Goal: Task Accomplishment & Management: Use online tool/utility

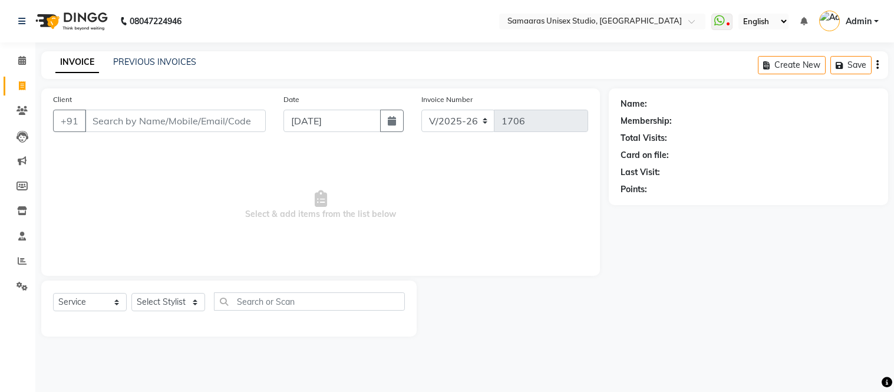
select select "4525"
select select "service"
click at [239, 121] on input "Client" at bounding box center [175, 121] width 181 height 22
type input "7"
click at [213, 118] on input "Client" at bounding box center [175, 121] width 181 height 22
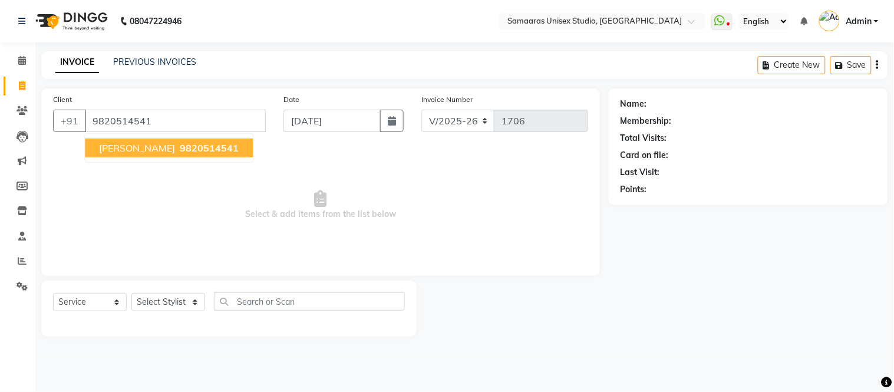
type input "9820514541"
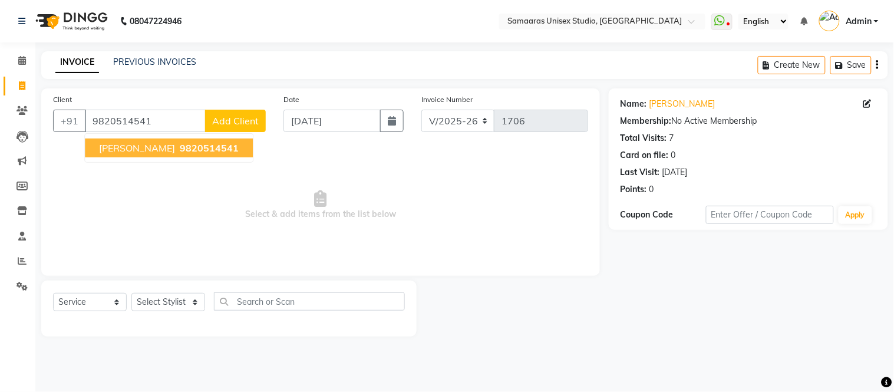
click at [180, 143] on span "9820514541" at bounding box center [209, 148] width 59 height 12
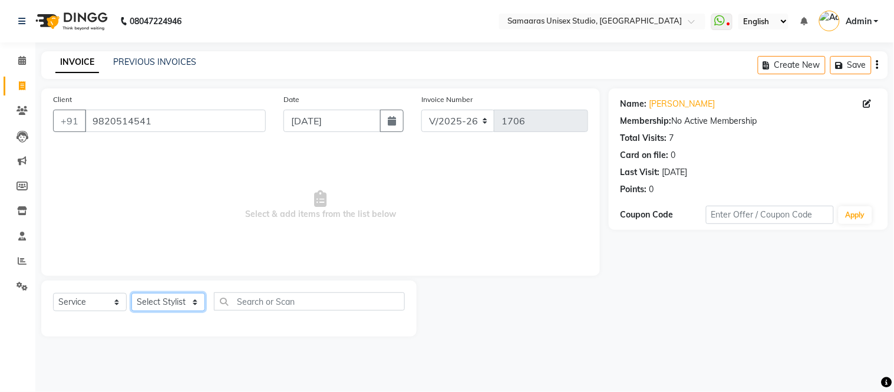
click at [183, 304] on select "Select Stylist [PERSON_NAME] Sir Front Desk junaid Kajal [PERSON_NAME] [PERSON_…" at bounding box center [168, 302] width 74 height 18
select select "88388"
click at [131, 294] on select "Select Stylist [PERSON_NAME] Sir Front Desk junaid Kajal [PERSON_NAME] [PERSON_…" at bounding box center [168, 302] width 74 height 18
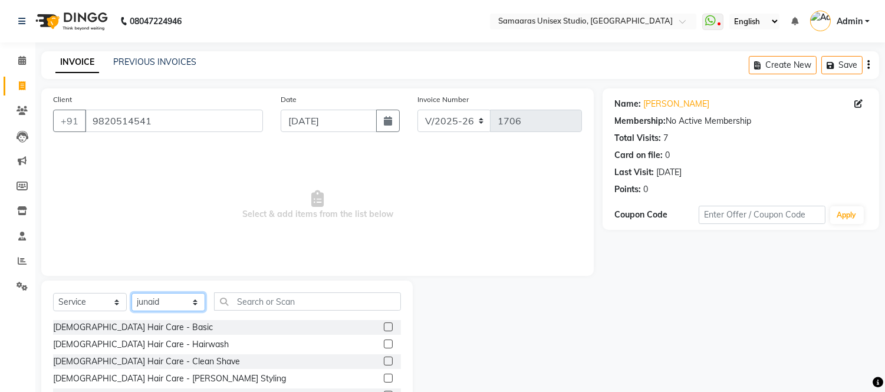
scroll to position [80, 0]
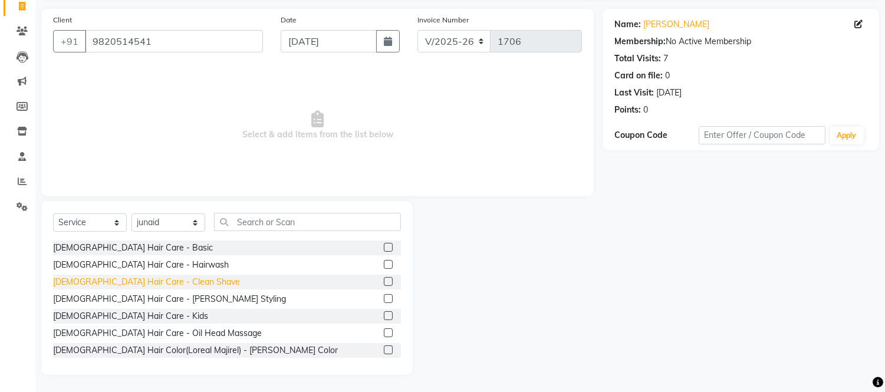
click at [149, 281] on div "[DEMOGRAPHIC_DATA] Hair Care - Clean Shave" at bounding box center [146, 282] width 187 height 12
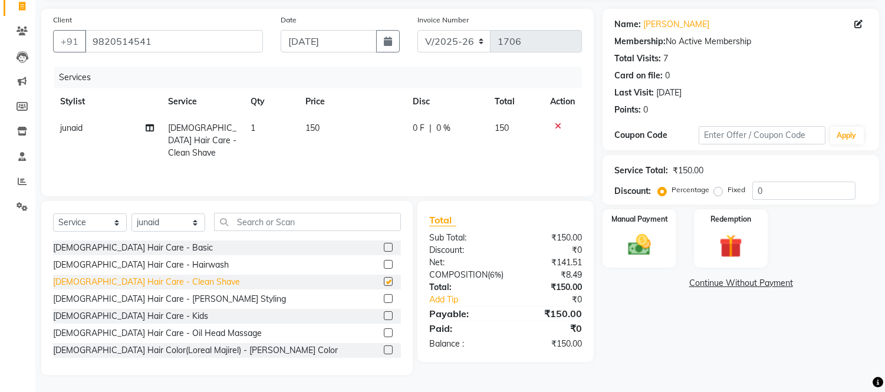
checkbox input "false"
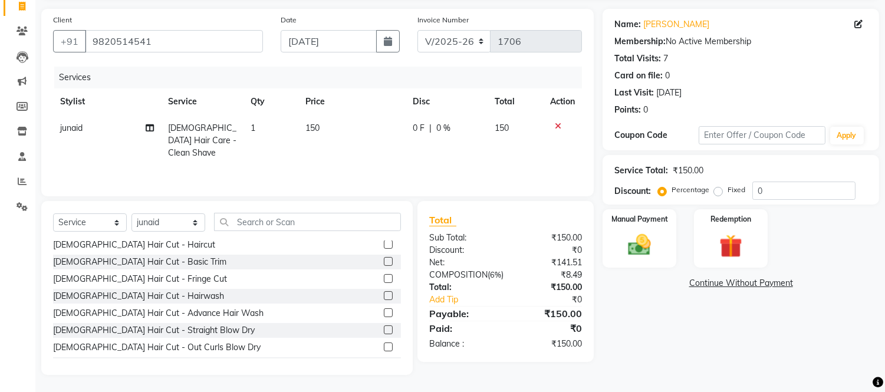
scroll to position [260, 0]
click at [639, 245] on img at bounding box center [639, 246] width 39 height 28
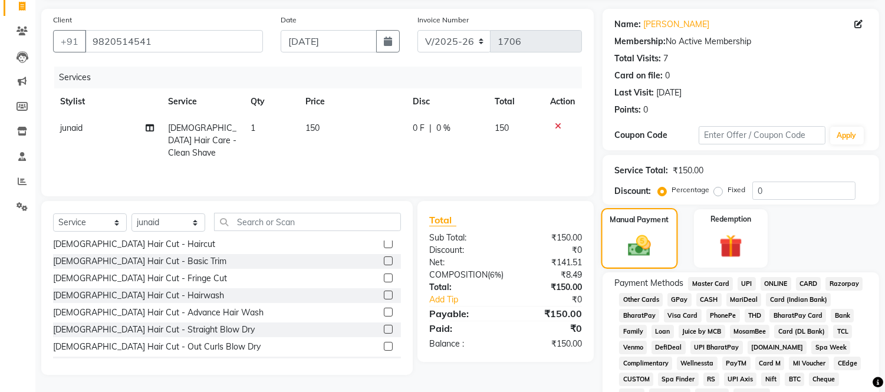
scroll to position [139, 0]
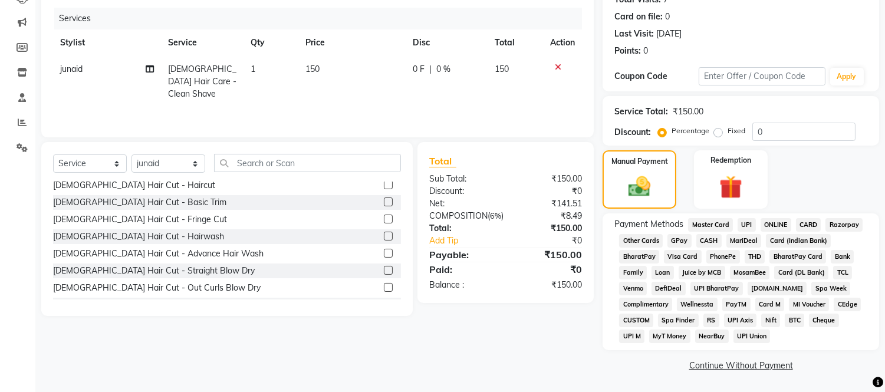
click at [681, 239] on span "GPay" at bounding box center [679, 241] width 24 height 14
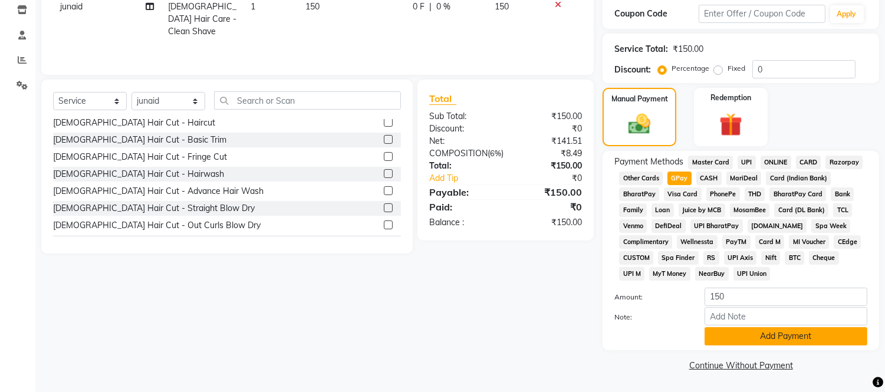
click at [768, 336] on button "Add Payment" at bounding box center [785, 336] width 163 height 18
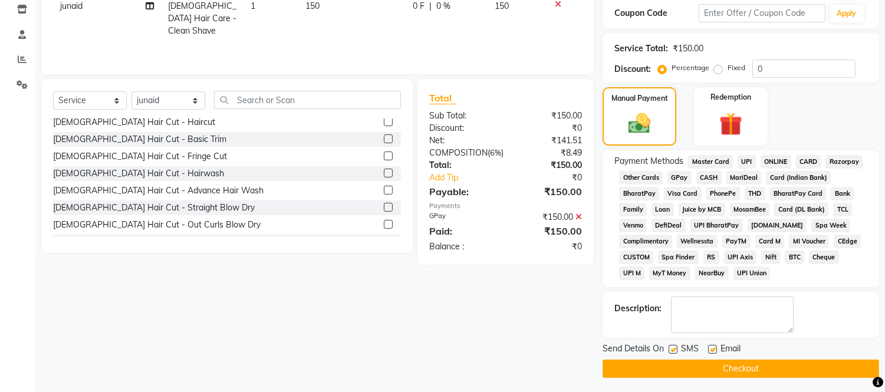
click at [743, 368] on button "Checkout" at bounding box center [740, 369] width 276 height 18
